Goal: Information Seeking & Learning: Learn about a topic

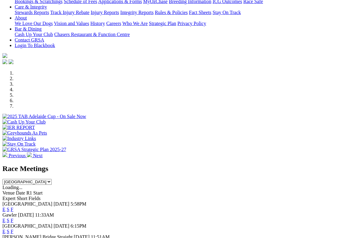
scroll to position [123, 0]
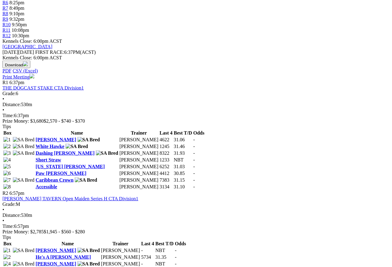
scroll to position [245, 0]
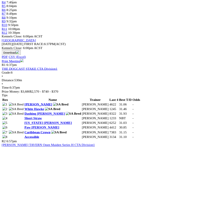
scroll to position [250, 0]
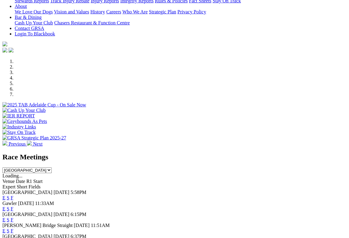
scroll to position [135, 0]
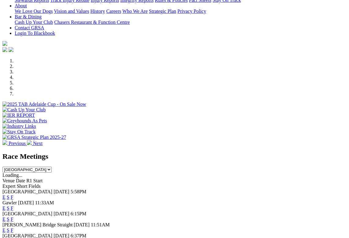
click at [13, 213] on link "F" at bounding box center [12, 241] width 3 height 5
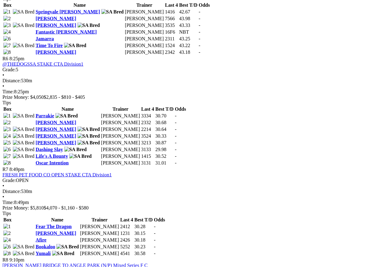
scroll to position [803, 0]
